Goal: Find contact information: Find contact information

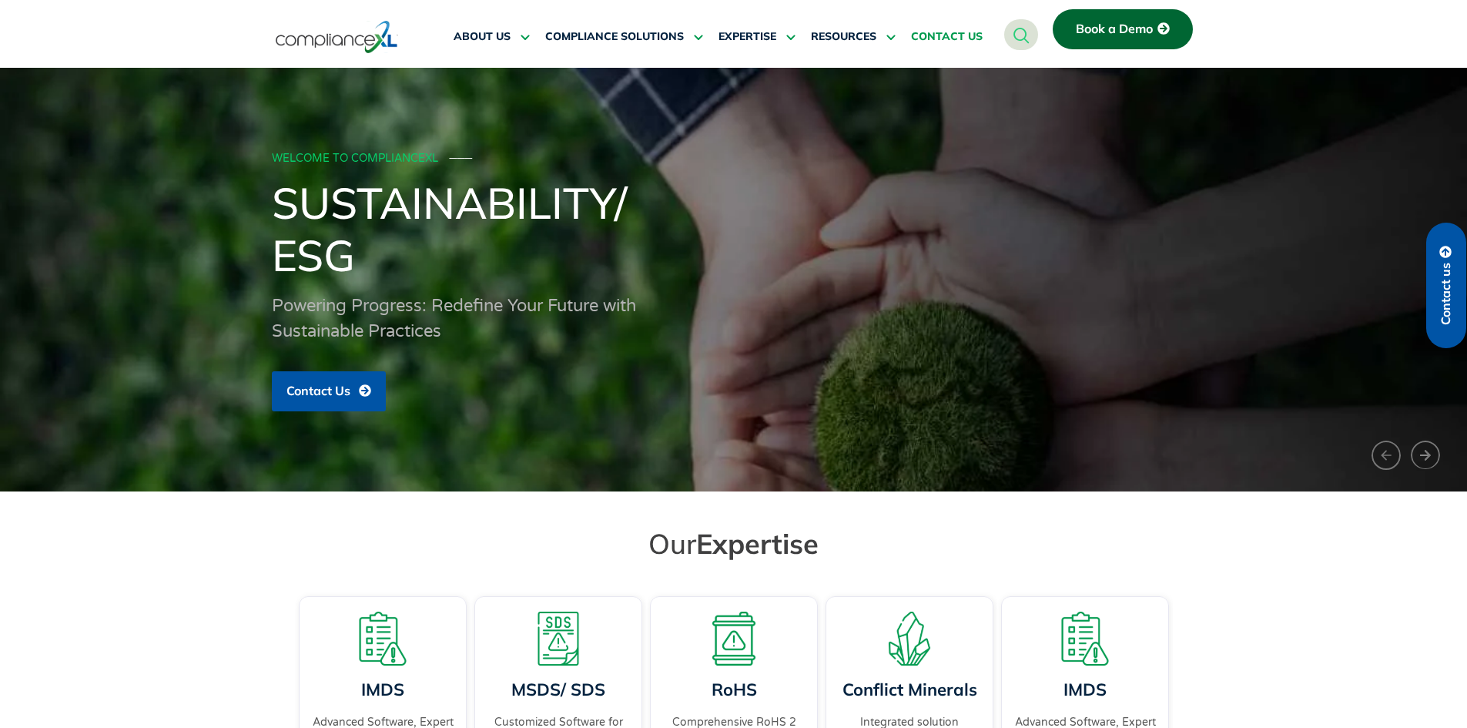
click at [951, 34] on span "CONTACT US" at bounding box center [947, 37] width 72 height 14
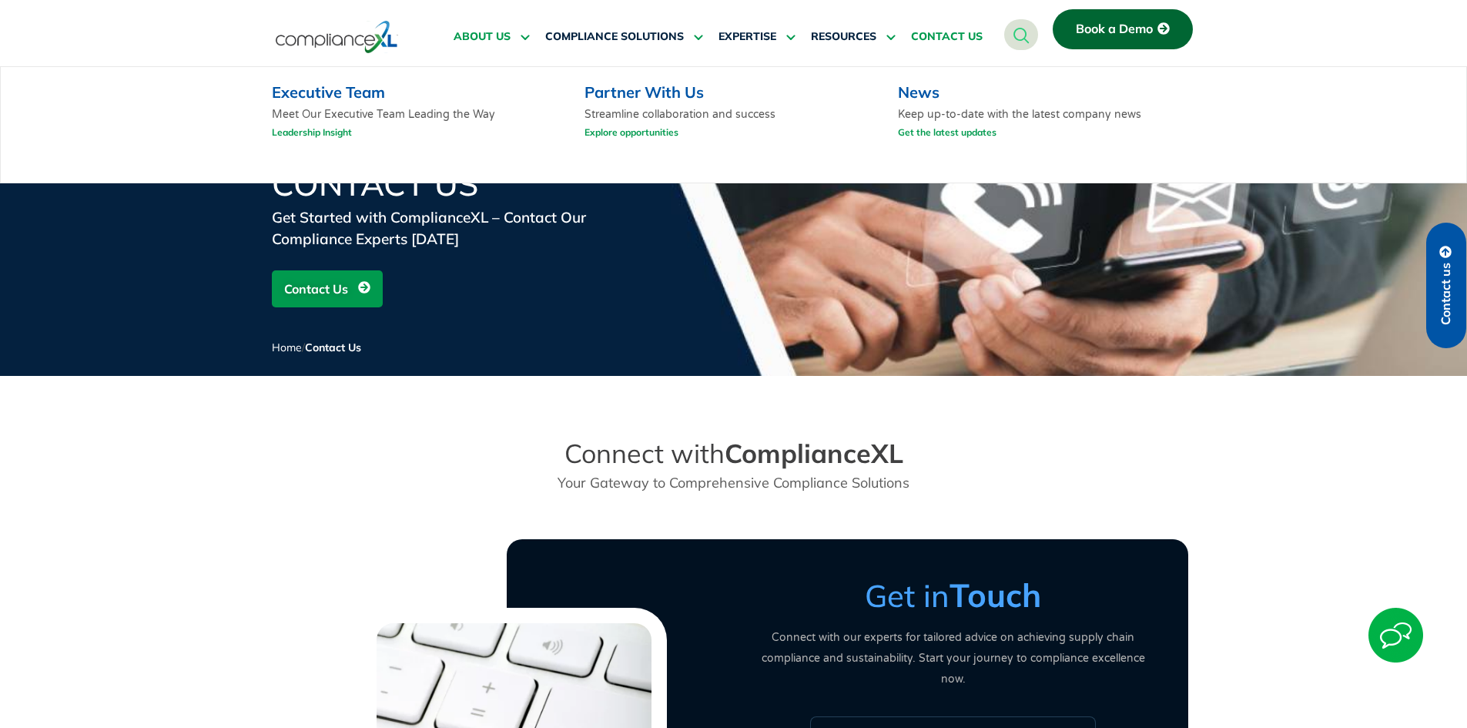
click at [481, 42] on span "ABOUT US" at bounding box center [482, 37] width 57 height 14
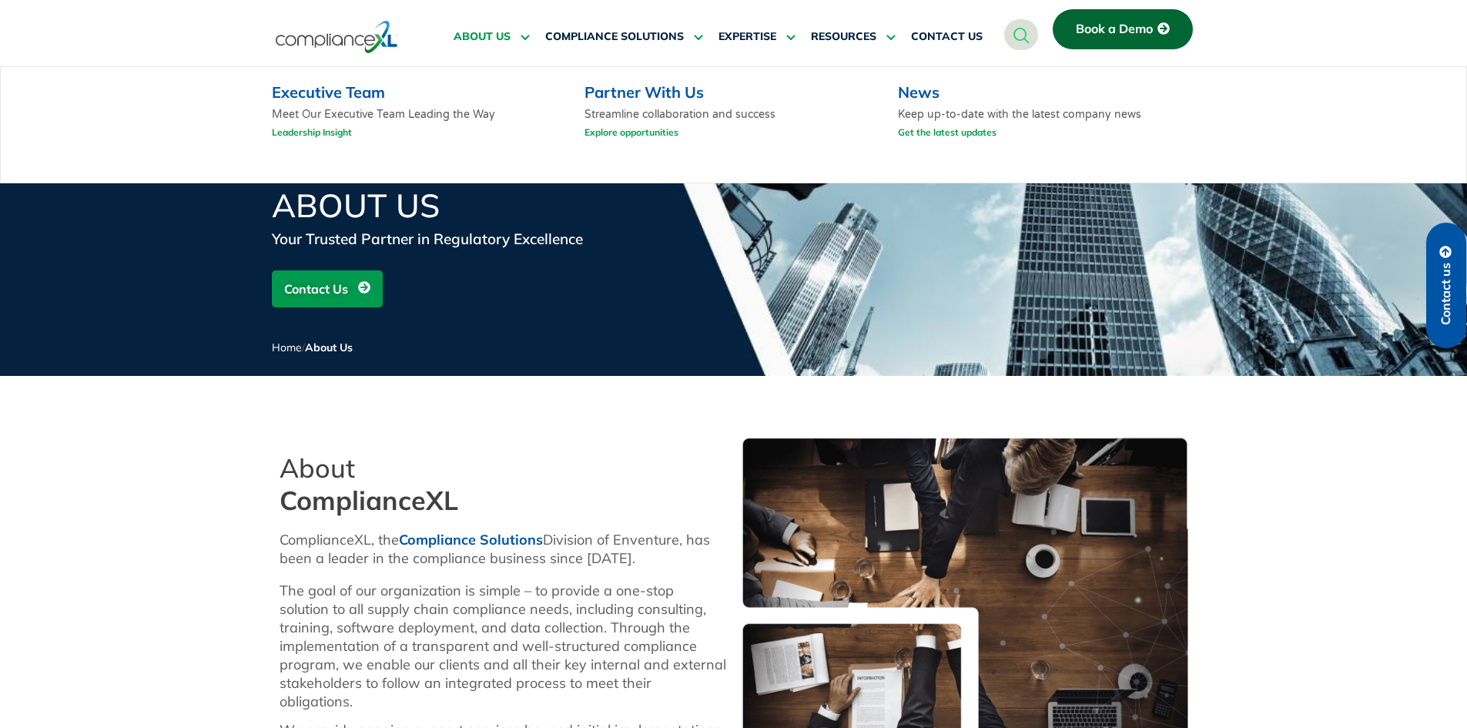
click at [347, 95] on link "Executive Team" at bounding box center [328, 91] width 113 height 19
